Goal: Find contact information: Find contact information

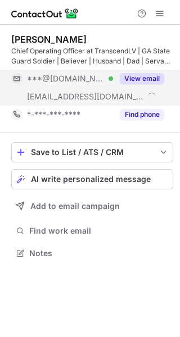
scroll to position [246, 180]
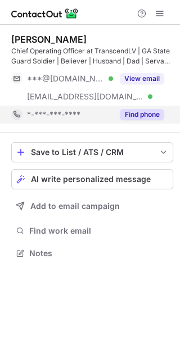
click at [144, 115] on button "Find phone" at bounding box center [142, 114] width 44 height 11
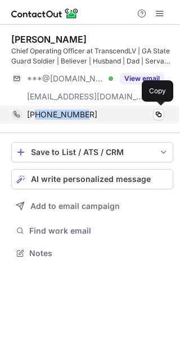
copy span "4042293030"
drag, startPoint x: 101, startPoint y: 119, endPoint x: 36, endPoint y: 120, distance: 65.2
click at [36, 120] on div "[PHONE_NUMBER] Copy" at bounding box center [87, 115] width 153 height 18
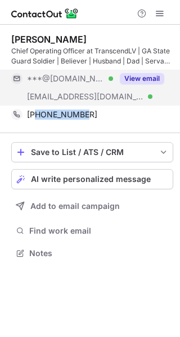
drag, startPoint x: 132, startPoint y: 79, endPoint x: 130, endPoint y: 85, distance: 7.1
click at [132, 79] on button "View email" at bounding box center [142, 78] width 44 height 11
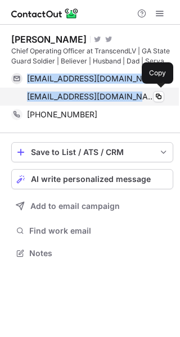
copy div "[EMAIL_ADDRESS][DOMAIN_NAME] Verified Copy [EMAIL_ADDRESS][DOMAIN_NAME]"
